Goal: Task Accomplishment & Management: Use online tool/utility

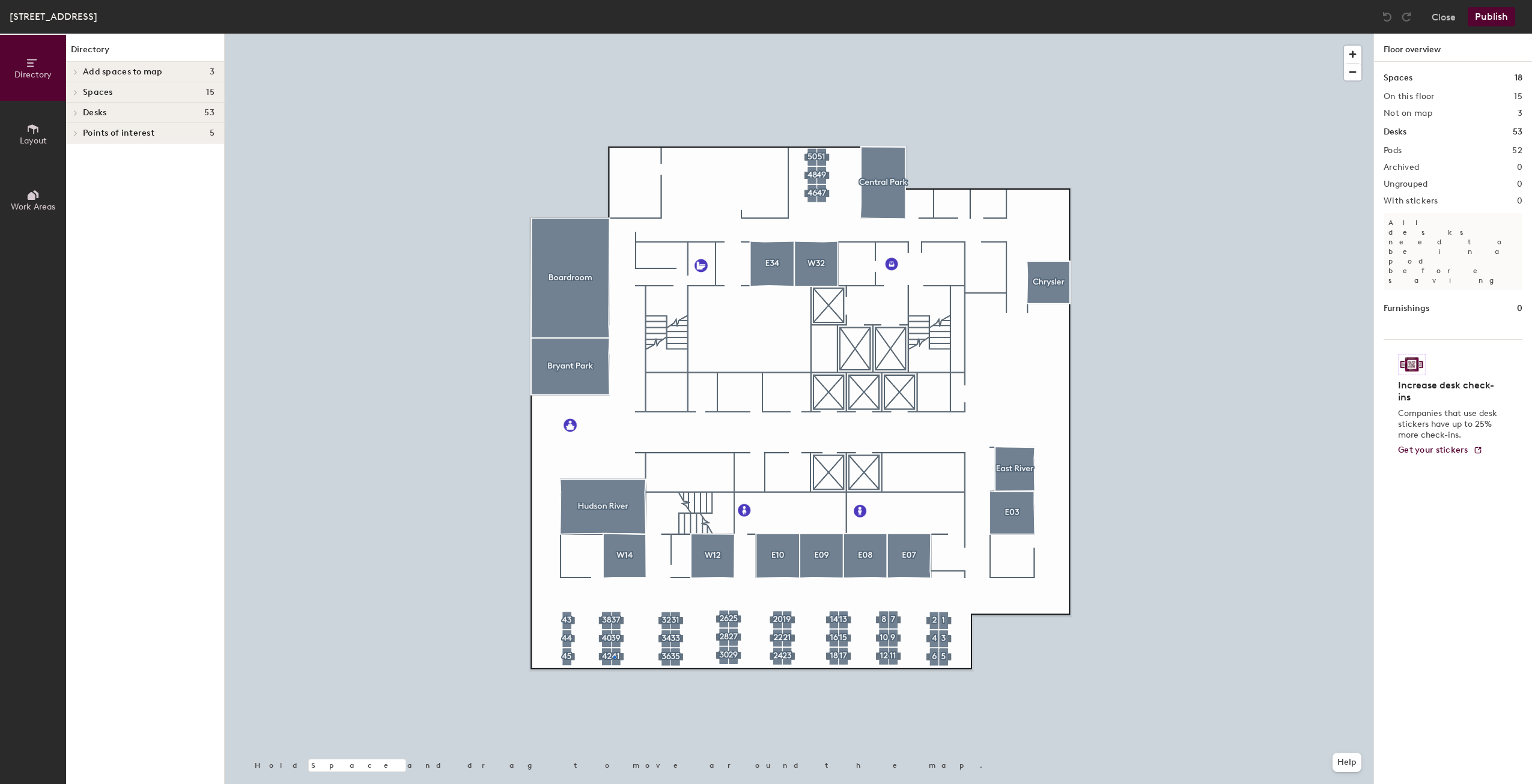
click at [614, 34] on div at bounding box center [799, 34] width 1148 height 0
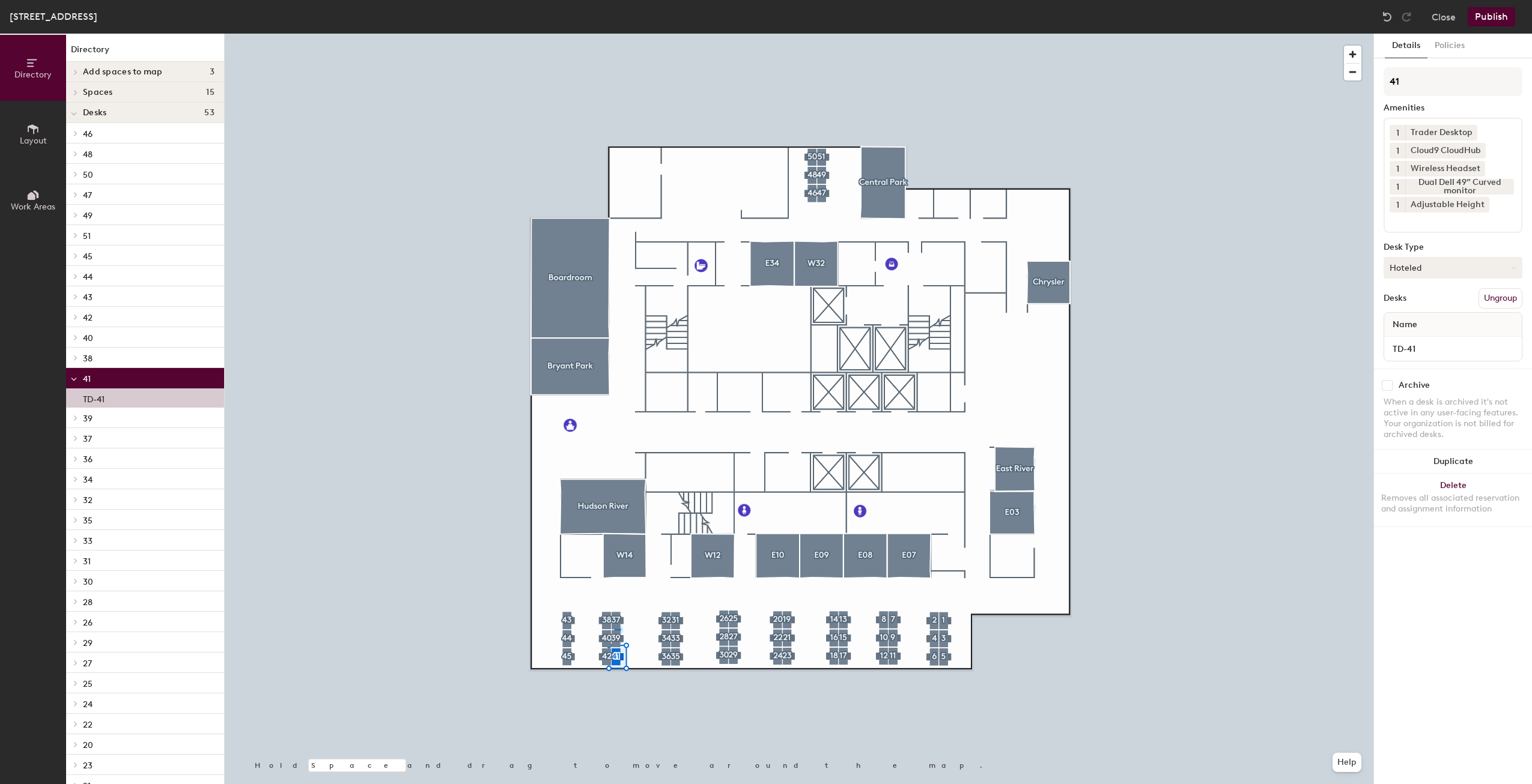
click at [1432, 264] on button "Hoteled" at bounding box center [1453, 267] width 139 height 22
click at [1431, 305] on div "Assigned" at bounding box center [1444, 304] width 120 height 18
click at [1436, 322] on div "Name" at bounding box center [1453, 325] width 138 height 24
click at [1414, 327] on span "Name" at bounding box center [1405, 325] width 37 height 22
click at [1487, 19] on button "Publish" at bounding box center [1491, 16] width 47 height 19
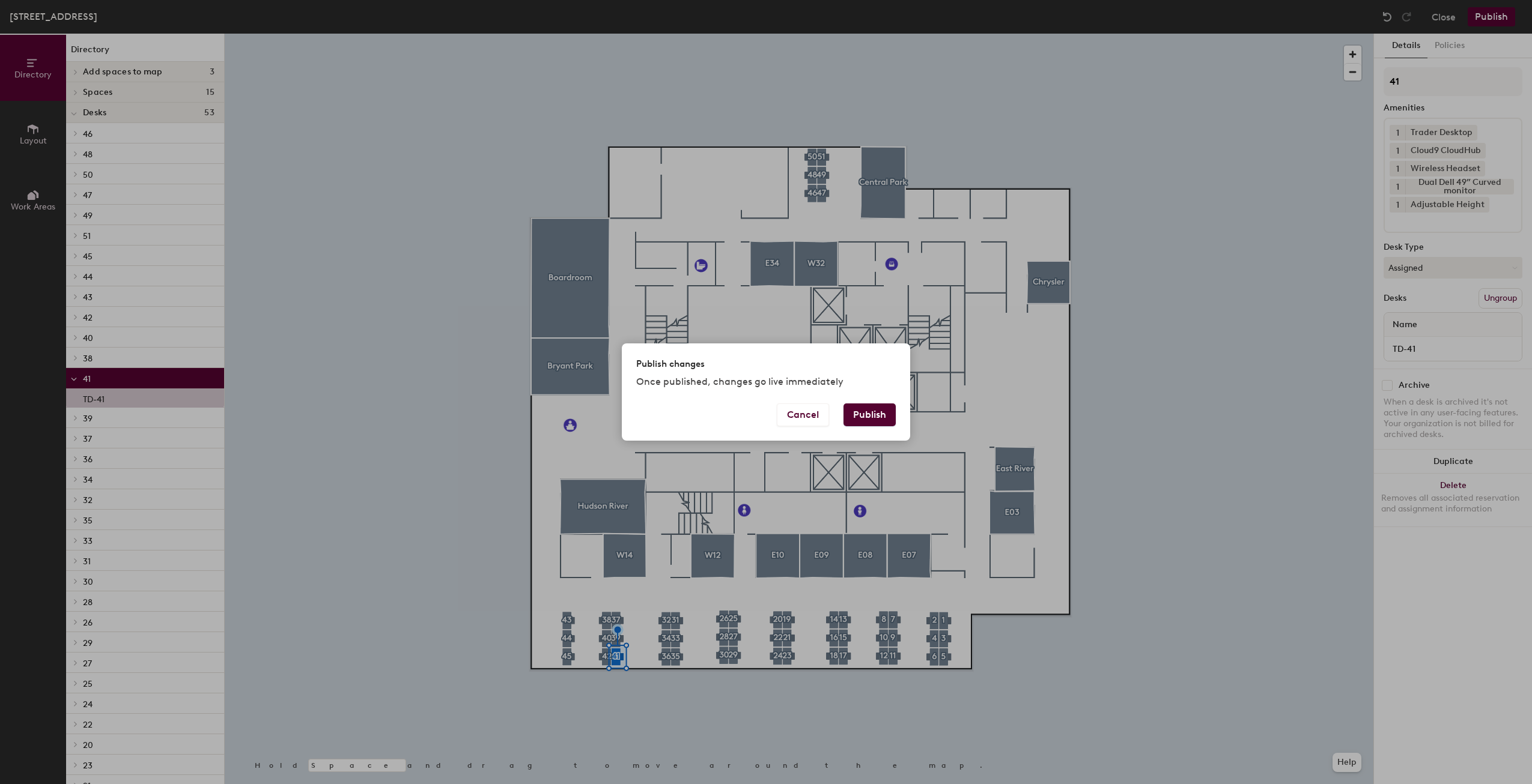
click at [869, 406] on button "Publish" at bounding box center [869, 414] width 52 height 23
